Goal: Navigation & Orientation: Go to known website

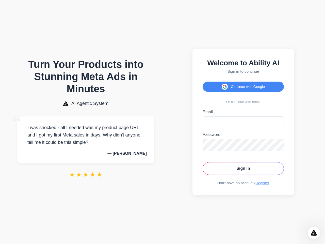
click at [243, 85] on button "Continue with Google" at bounding box center [243, 87] width 81 height 10
click at [314, 233] on icon "Open Intercom Messenger" at bounding box center [314, 233] width 8 height 8
